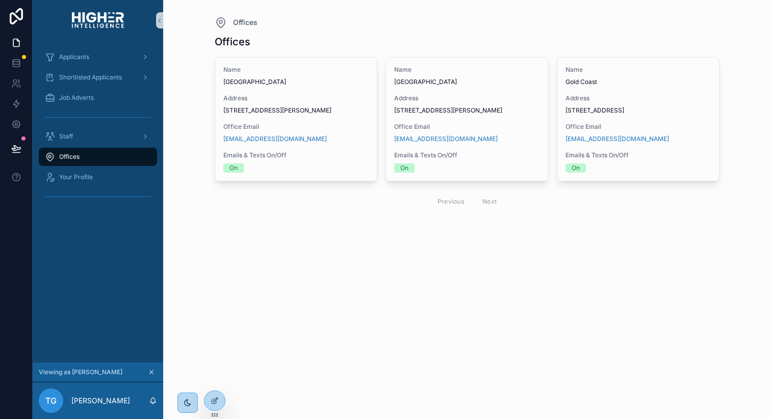
click at [508, 246] on div "Offices Name [GEOGRAPHIC_DATA] Address [STREET_ADDRESS][PERSON_NAME] Office Ema…" at bounding box center [467, 138] width 505 height 218
click at [210, 379] on icon at bounding box center [214, 379] width 8 height 8
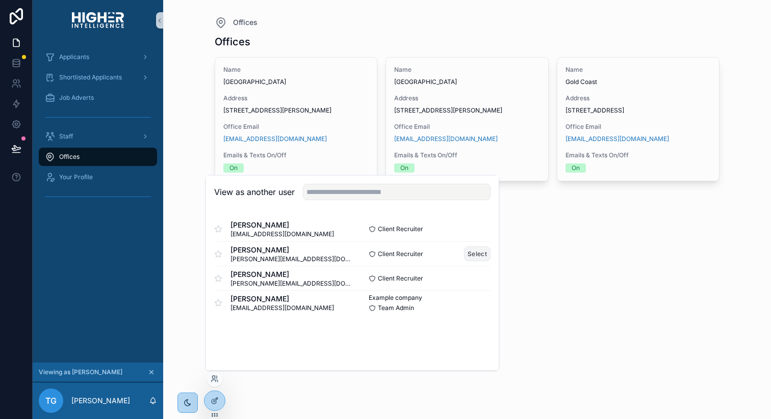
click at [480, 254] on button "Select" at bounding box center [477, 254] width 27 height 15
click at [562, 303] on div "Offices Offices Name [GEOGRAPHIC_DATA] Address [STREET_ADDRESS][PERSON_NAME] Of…" at bounding box center [467, 209] width 608 height 419
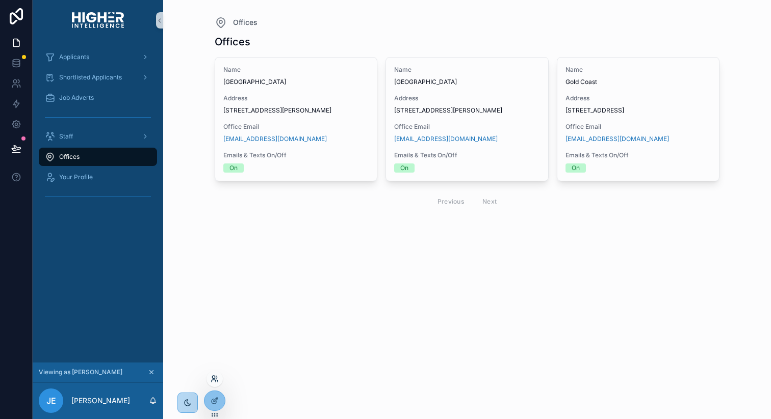
click at [213, 377] on icon at bounding box center [214, 379] width 8 height 8
click at [220, 377] on div at bounding box center [214, 379] width 16 height 16
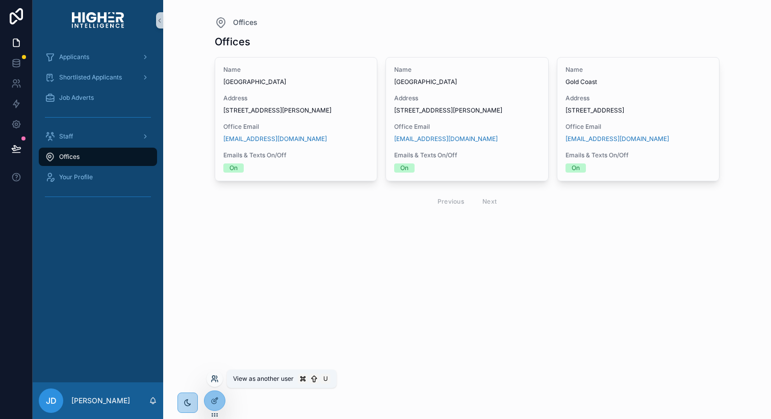
click at [214, 379] on icon at bounding box center [214, 379] width 8 height 8
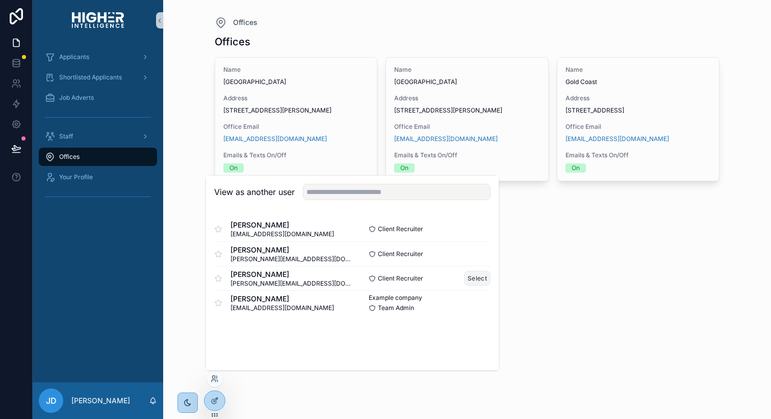
click at [471, 275] on button "Select" at bounding box center [477, 278] width 27 height 15
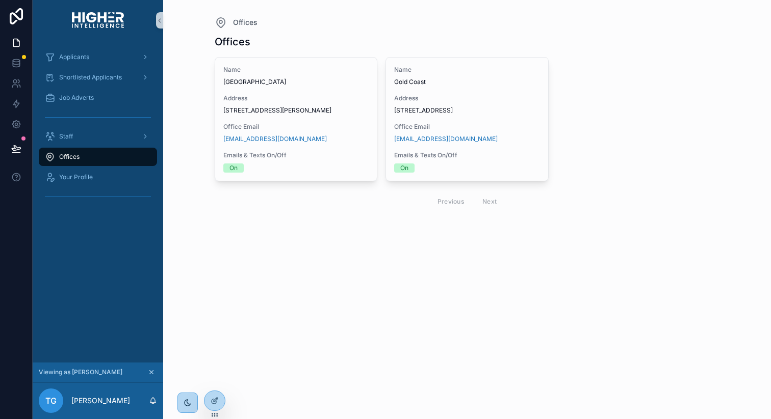
click at [466, 287] on div "Offices Offices Name Newcastle Address [STREET_ADDRESS][PERSON_NAME] Office Ema…" at bounding box center [467, 209] width 608 height 419
